Goal: Task Accomplishment & Management: Manage account settings

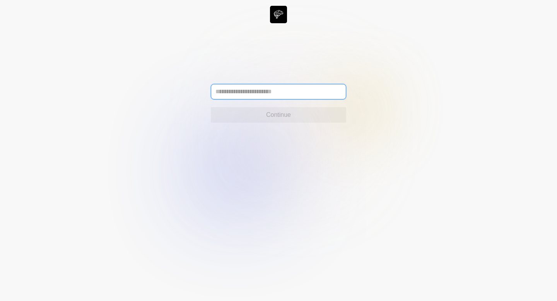
click at [323, 84] on input "text" at bounding box center [278, 91] width 135 height 15
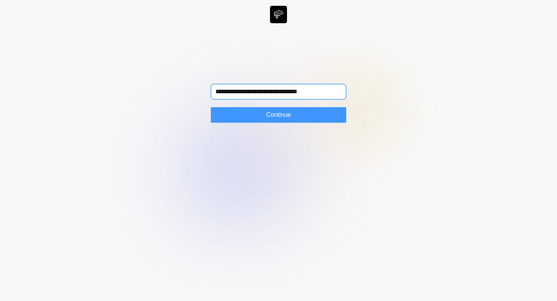
type input "**********"
click at [312, 113] on button "Continue" at bounding box center [278, 114] width 135 height 15
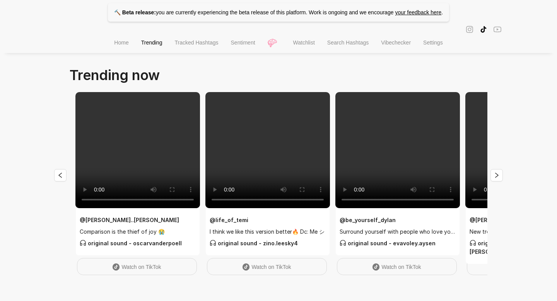
click at [115, 44] on span "Home" at bounding box center [121, 42] width 14 height 6
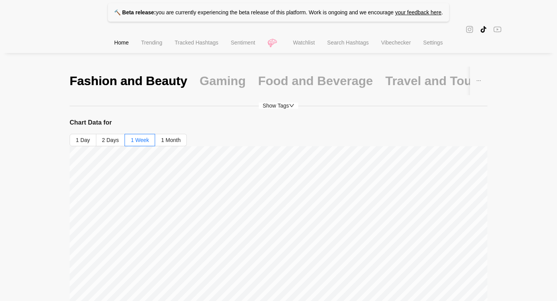
scroll to position [38, 0]
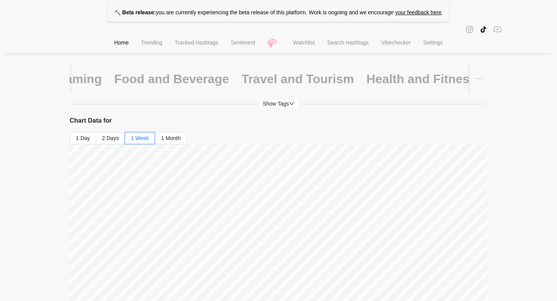
click at [193, 68] on div "Food and Beverage" at bounding box center [171, 79] width 115 height 29
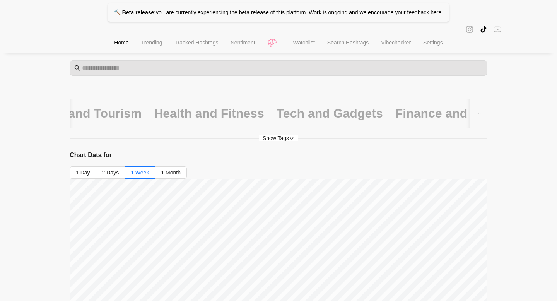
scroll to position [0, 0]
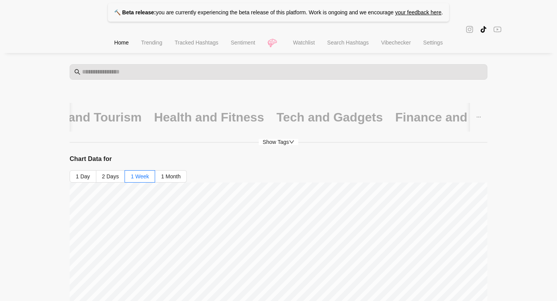
click at [344, 44] on span "Search Hashtags" at bounding box center [347, 42] width 41 height 6
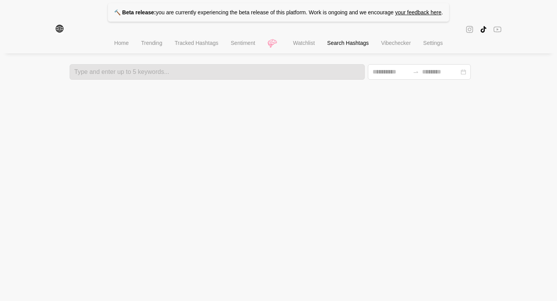
click at [311, 44] on span "Watchlist" at bounding box center [304, 43] width 22 height 6
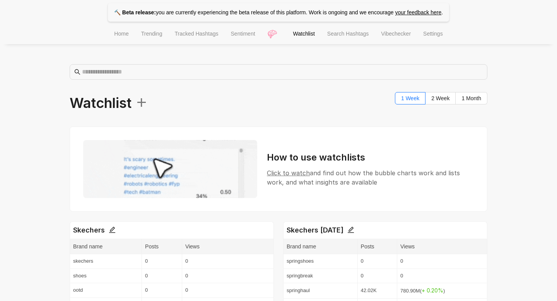
click at [144, 103] on span "+" at bounding box center [139, 101] width 16 height 23
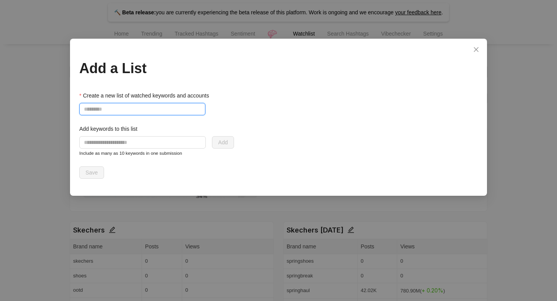
click at [168, 110] on input "Create a new list of watched keywords and accounts" at bounding box center [142, 109] width 126 height 12
type input "**********"
